Goal: Transaction & Acquisition: Purchase product/service

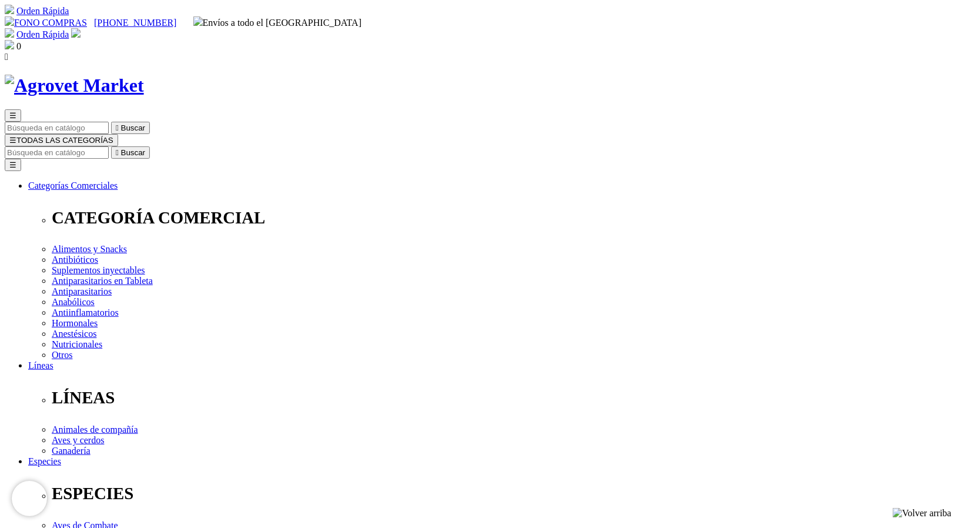
radio input "true"
select select "0"
radio input "true"
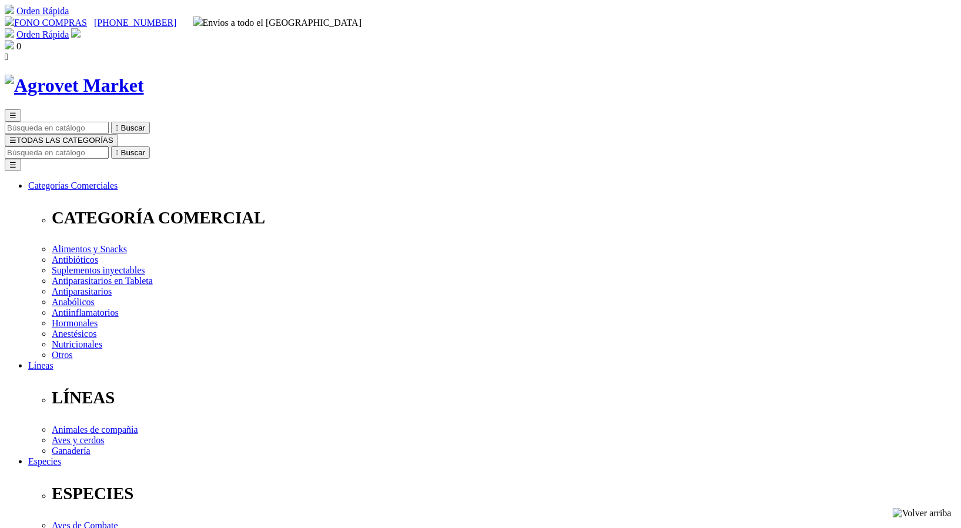
select select "0"
